Goal: Information Seeking & Learning: Find specific page/section

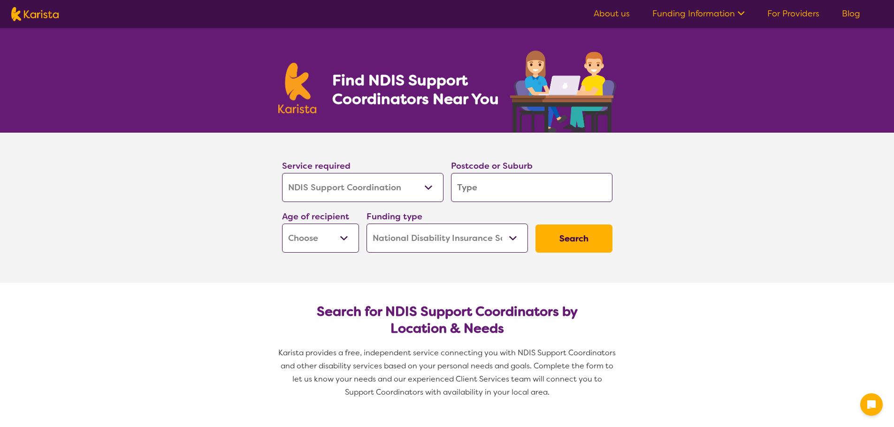
select select "NDIS Support Coordination"
select select "NDIS"
select select "NDIS Support Coordination"
select select "NDIS"
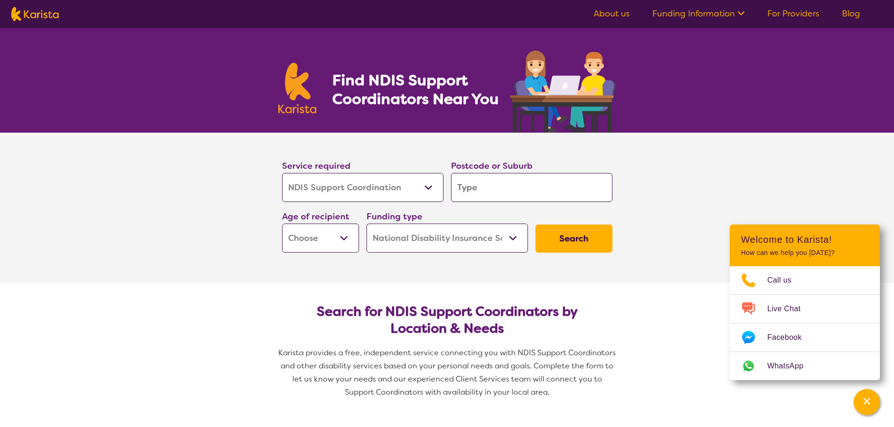
click at [493, 191] on input "search" at bounding box center [531, 187] width 161 height 29
type input "2"
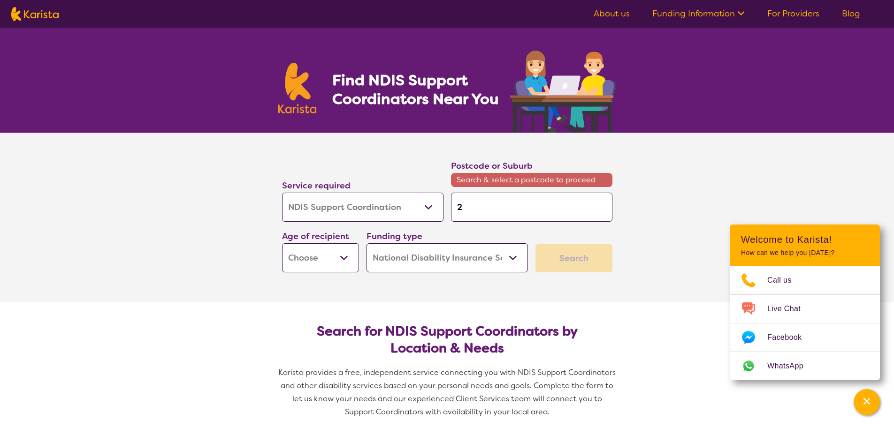
type input "26"
type input "265"
type input "2650"
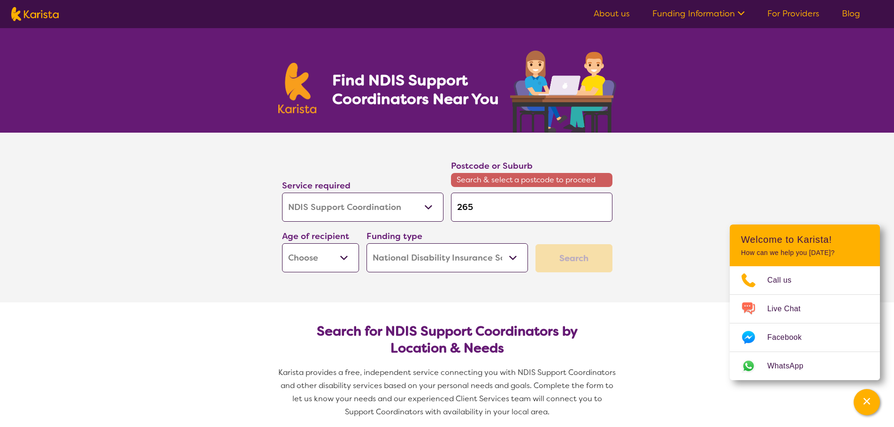
type input "2650"
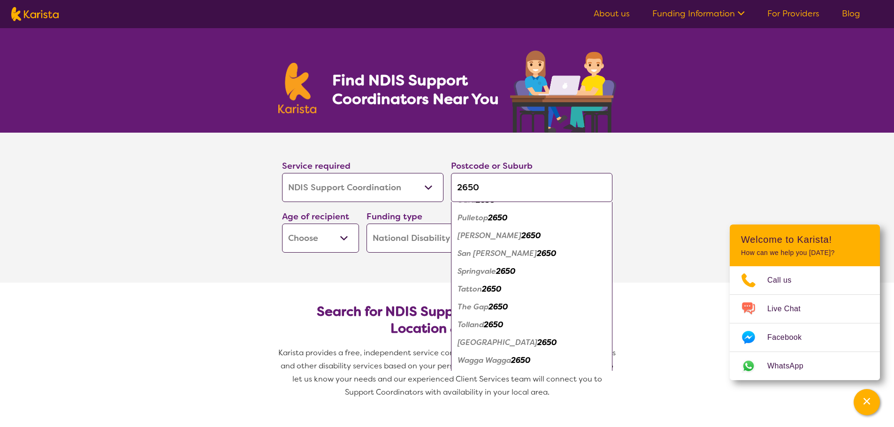
scroll to position [799, 0]
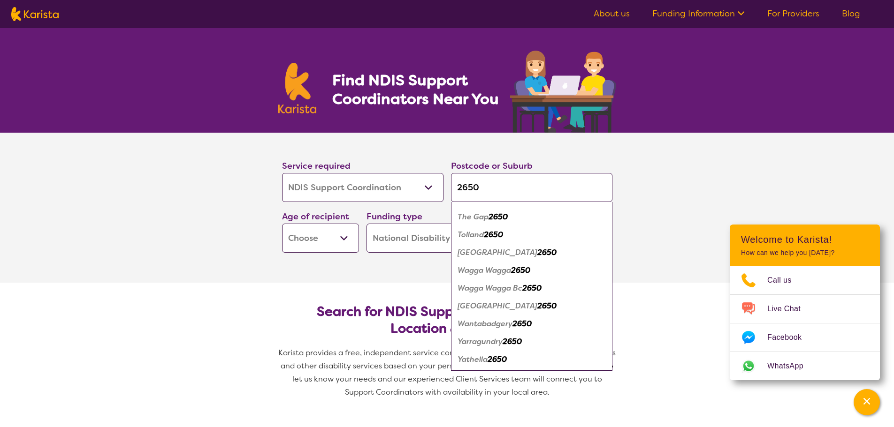
type input "2650"
click at [505, 269] on em "Wagga Wagga" at bounding box center [483, 271] width 53 height 10
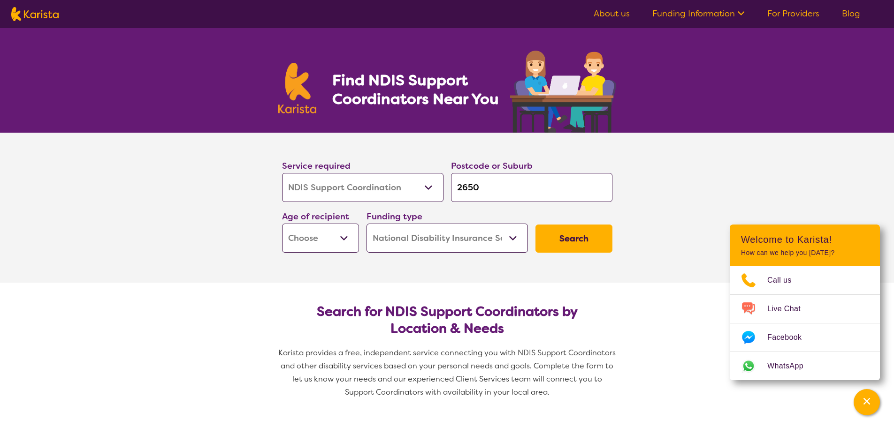
click at [559, 237] on button "Search" at bounding box center [573, 239] width 77 height 28
click at [347, 243] on select "Early Childhood - 0 to 9 Child - 10 to 11 Adolescent - 12 to 17 Adult - 18 to 6…" at bounding box center [320, 238] width 77 height 29
select select "AD"
click at [282, 224] on select "Early Childhood - 0 to 9 Child - 10 to 11 Adolescent - 12 to 17 Adult - 18 to 6…" at bounding box center [320, 238] width 77 height 29
select select "AD"
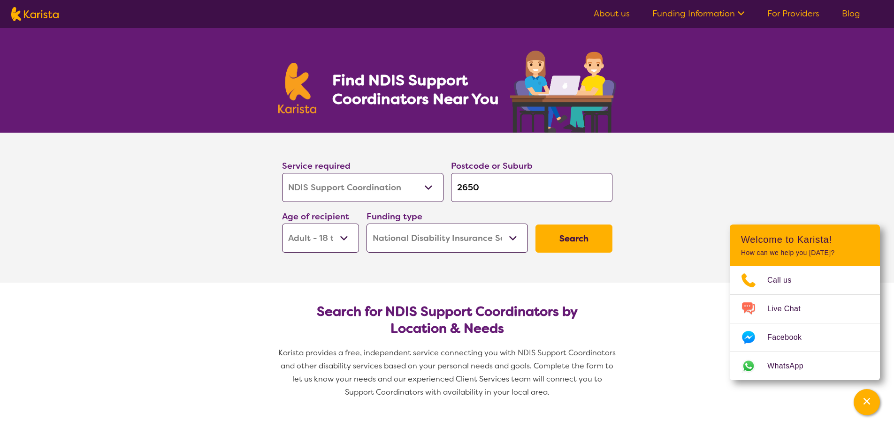
click at [574, 250] on button "Search" at bounding box center [573, 239] width 77 height 28
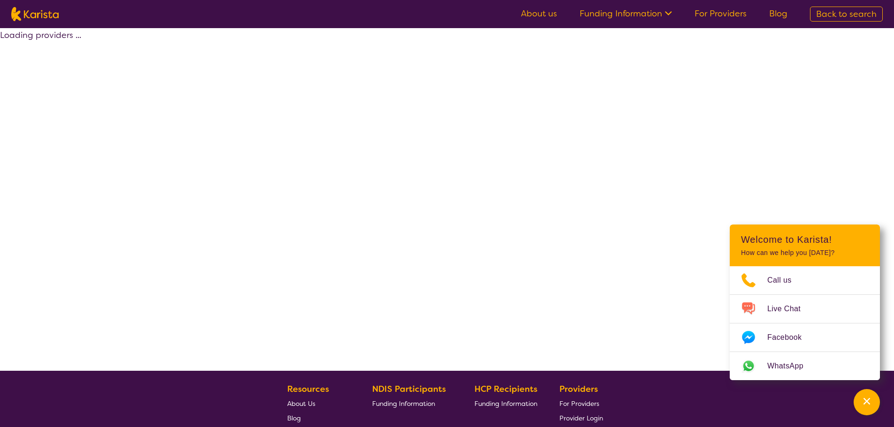
select select "NDIS"
select select "NDIS Support Coordination"
select select "AD"
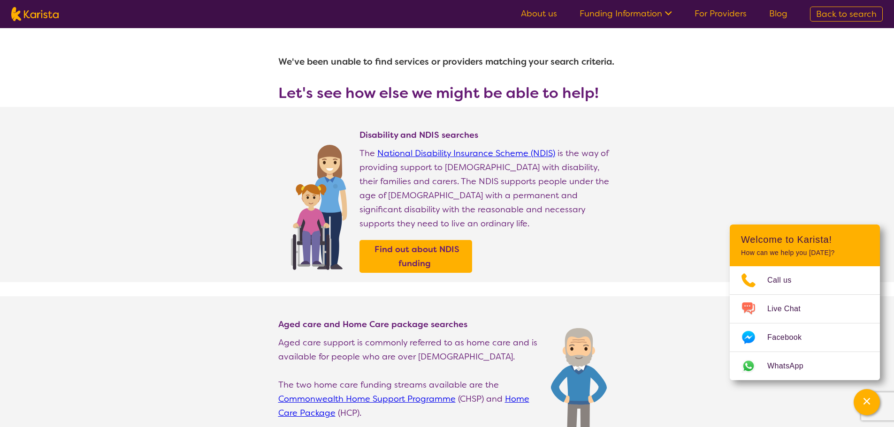
select select "NDIS Support Coordination"
select select "AD"
select select "NDIS"
select select "NDIS Support Coordination"
select select "AD"
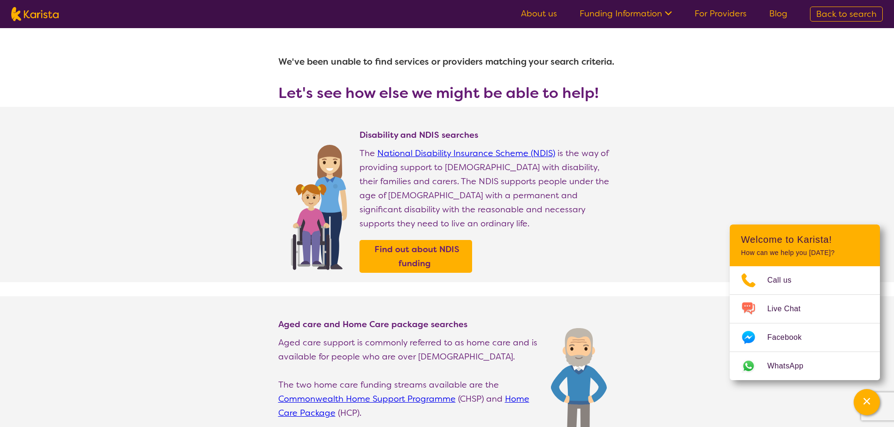
select select "NDIS"
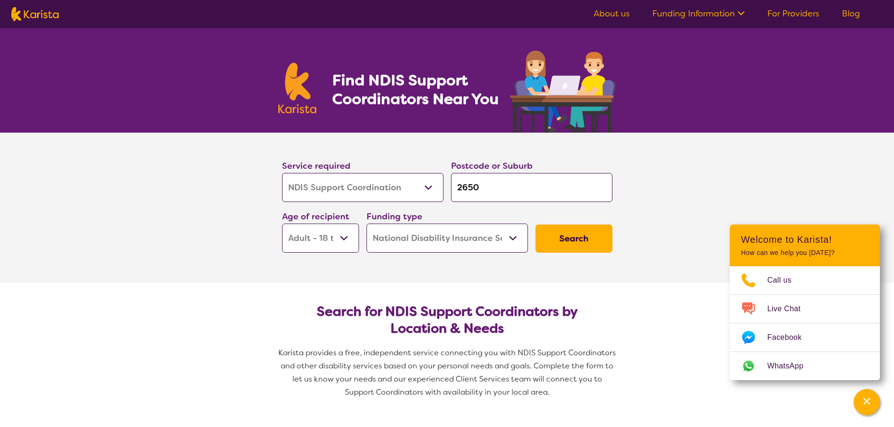
drag, startPoint x: 493, startPoint y: 191, endPoint x: 455, endPoint y: 190, distance: 37.1
click at [455, 190] on input "2650" at bounding box center [531, 187] width 161 height 29
